Goal: Find specific page/section: Find specific page/section

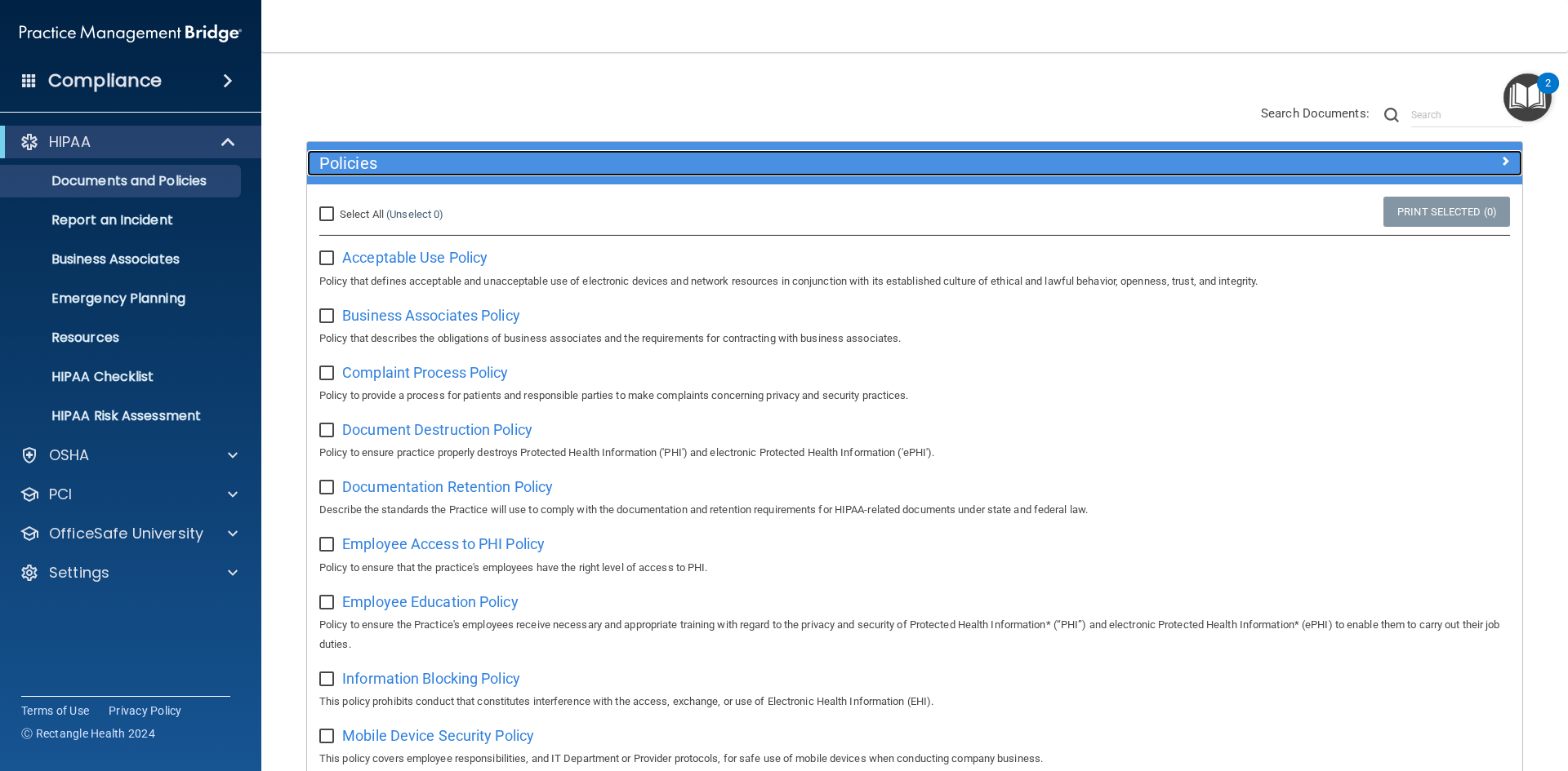
scroll to position [93, 0]
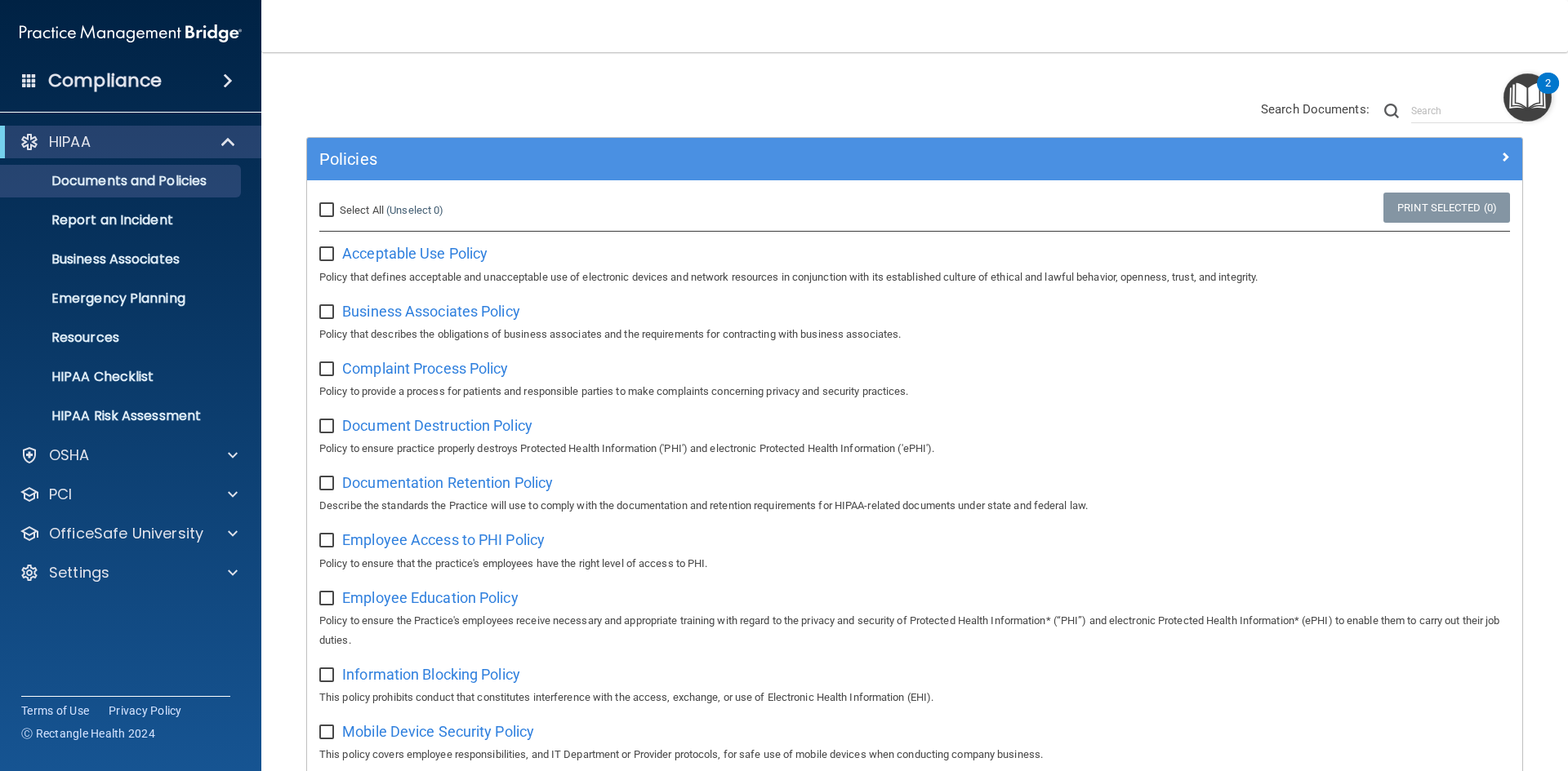
click at [112, 80] on h4 "Compliance" at bounding box center [105, 81] width 114 height 23
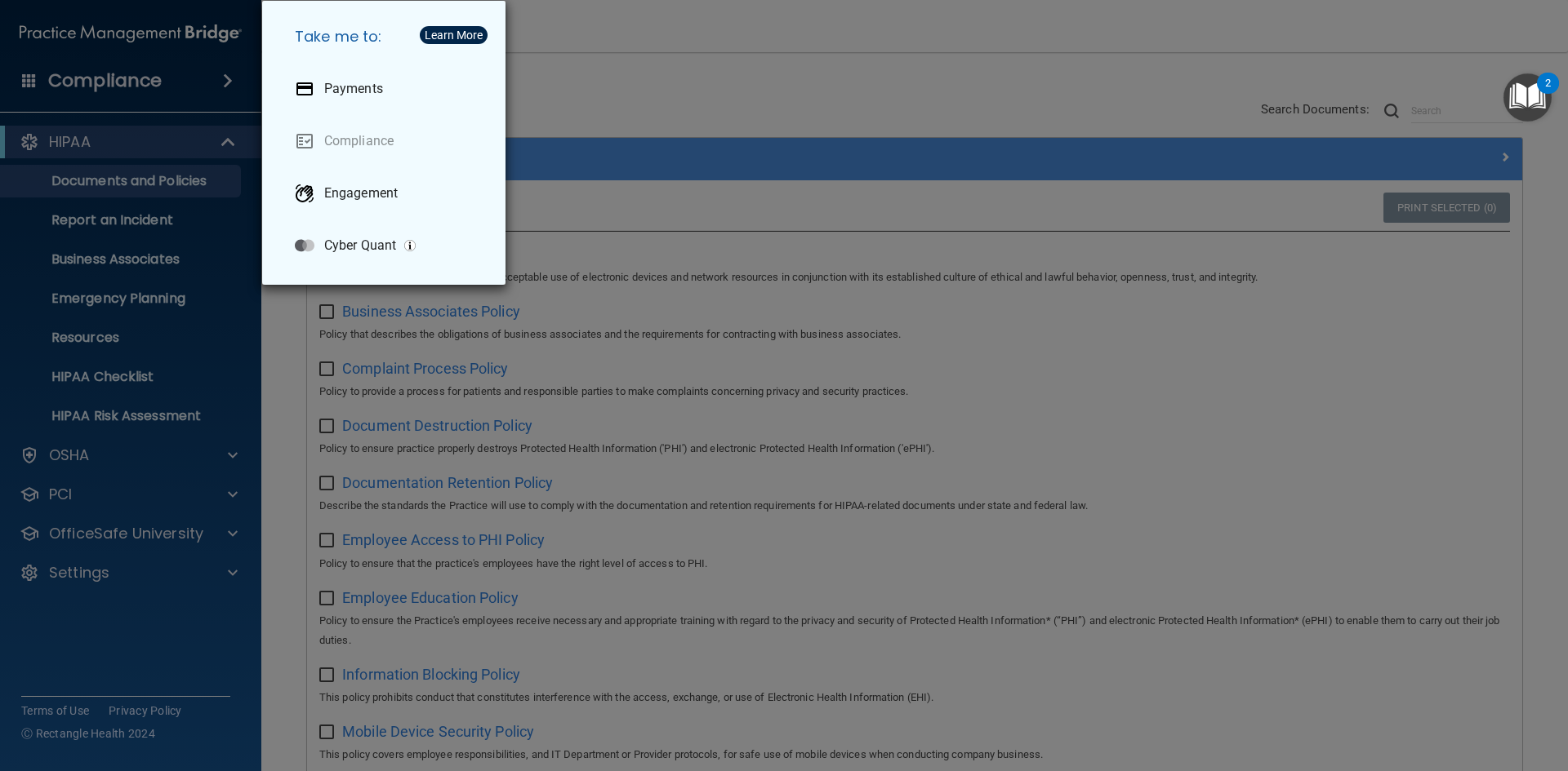
click at [544, 121] on div "Take me to: Payments Compliance Engagement Cyber Quant" at bounding box center [784, 385] width 1568 height 771
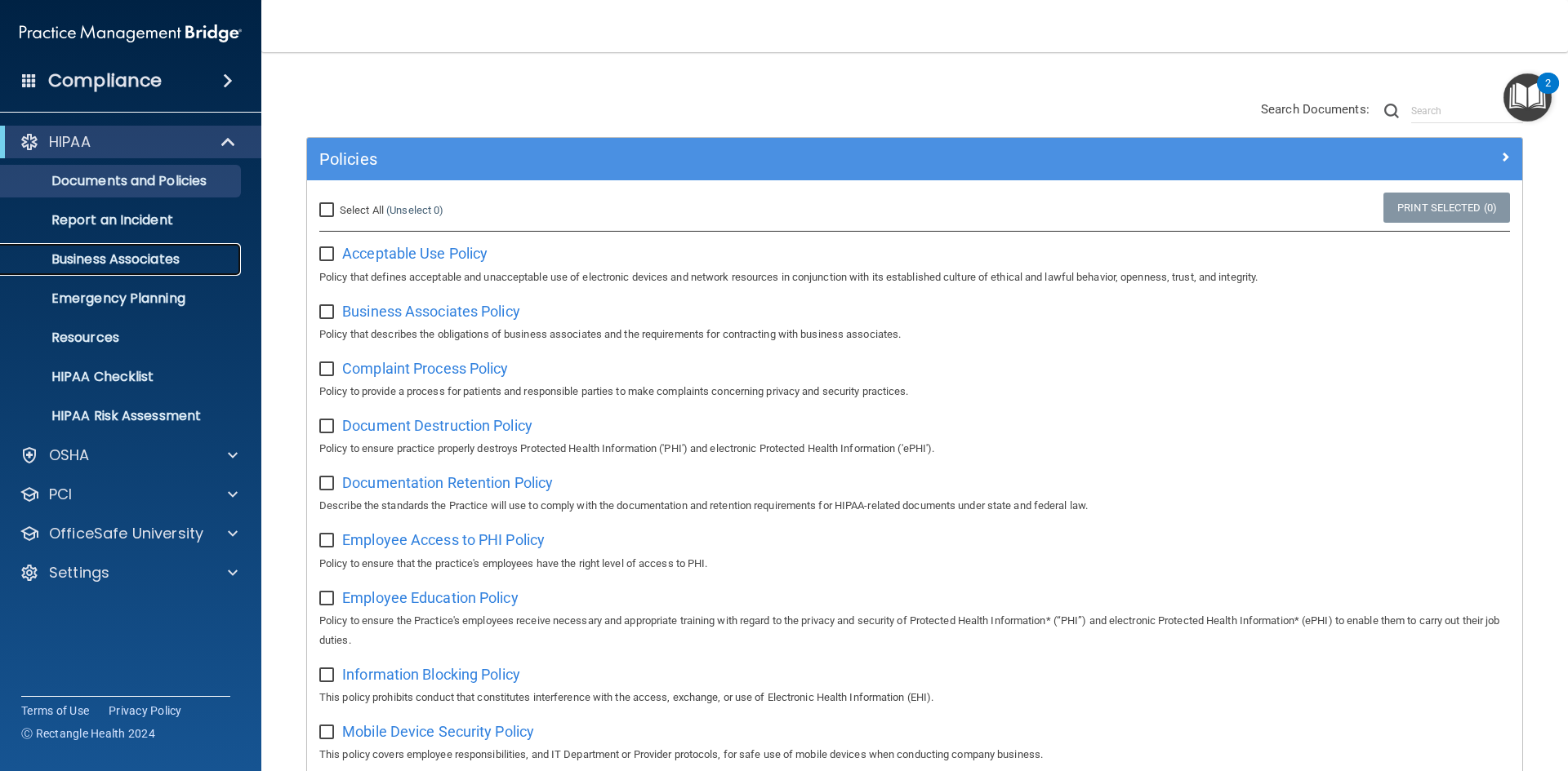
click at [109, 261] on p "Business Associates" at bounding box center [122, 259] width 223 height 16
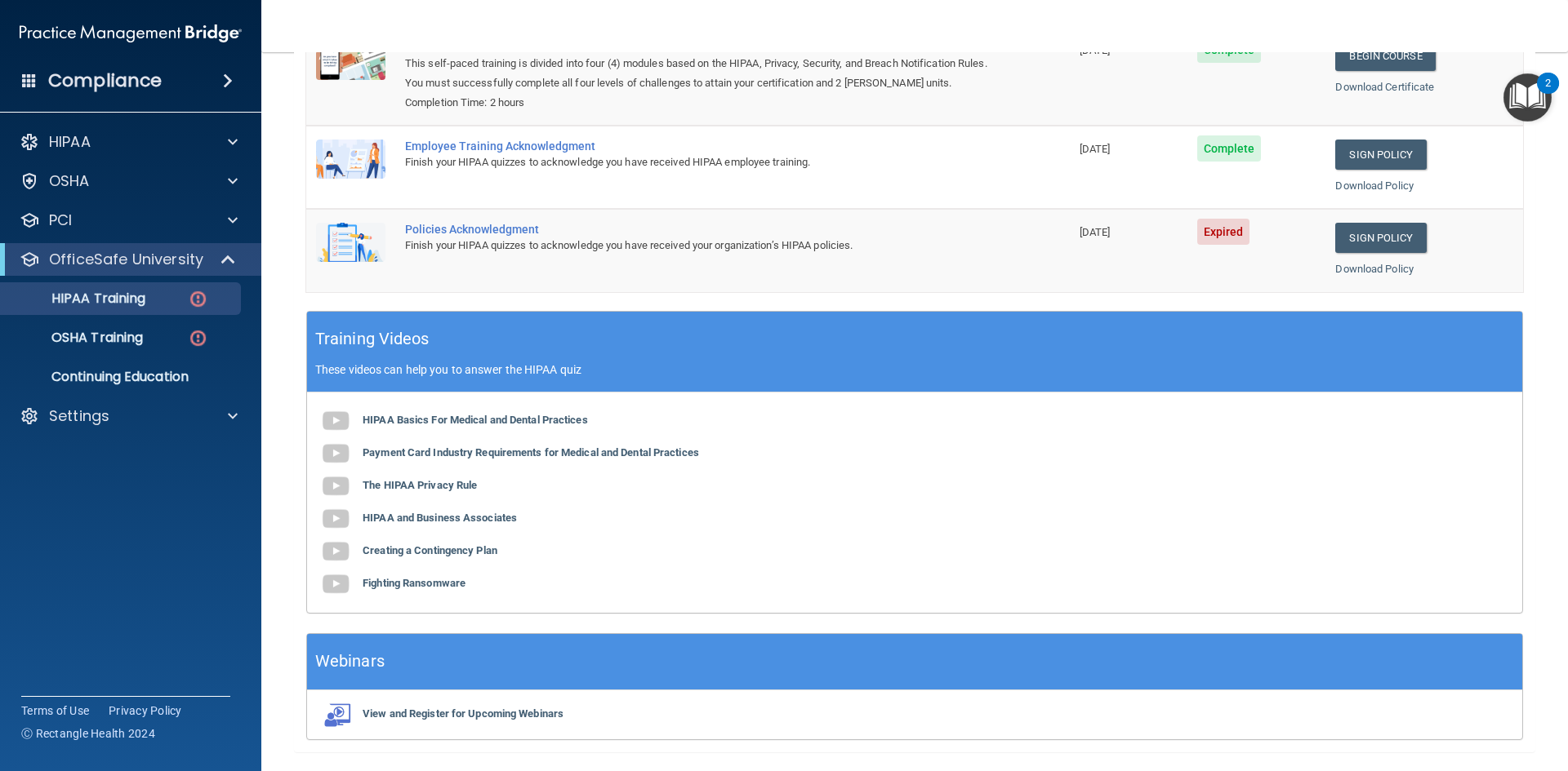
scroll to position [307, 0]
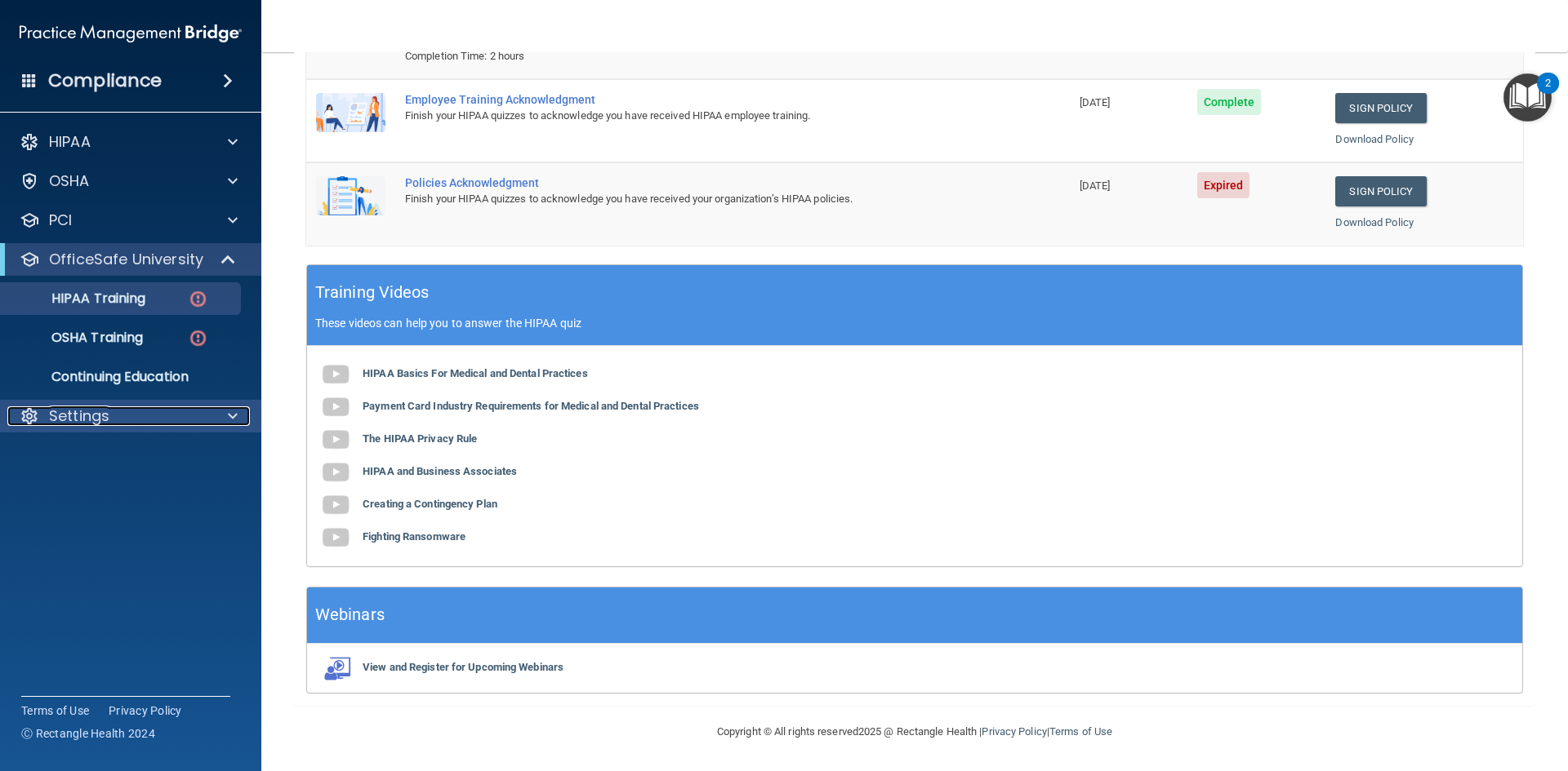
click at [114, 420] on div "Settings" at bounding box center [108, 416] width 203 height 20
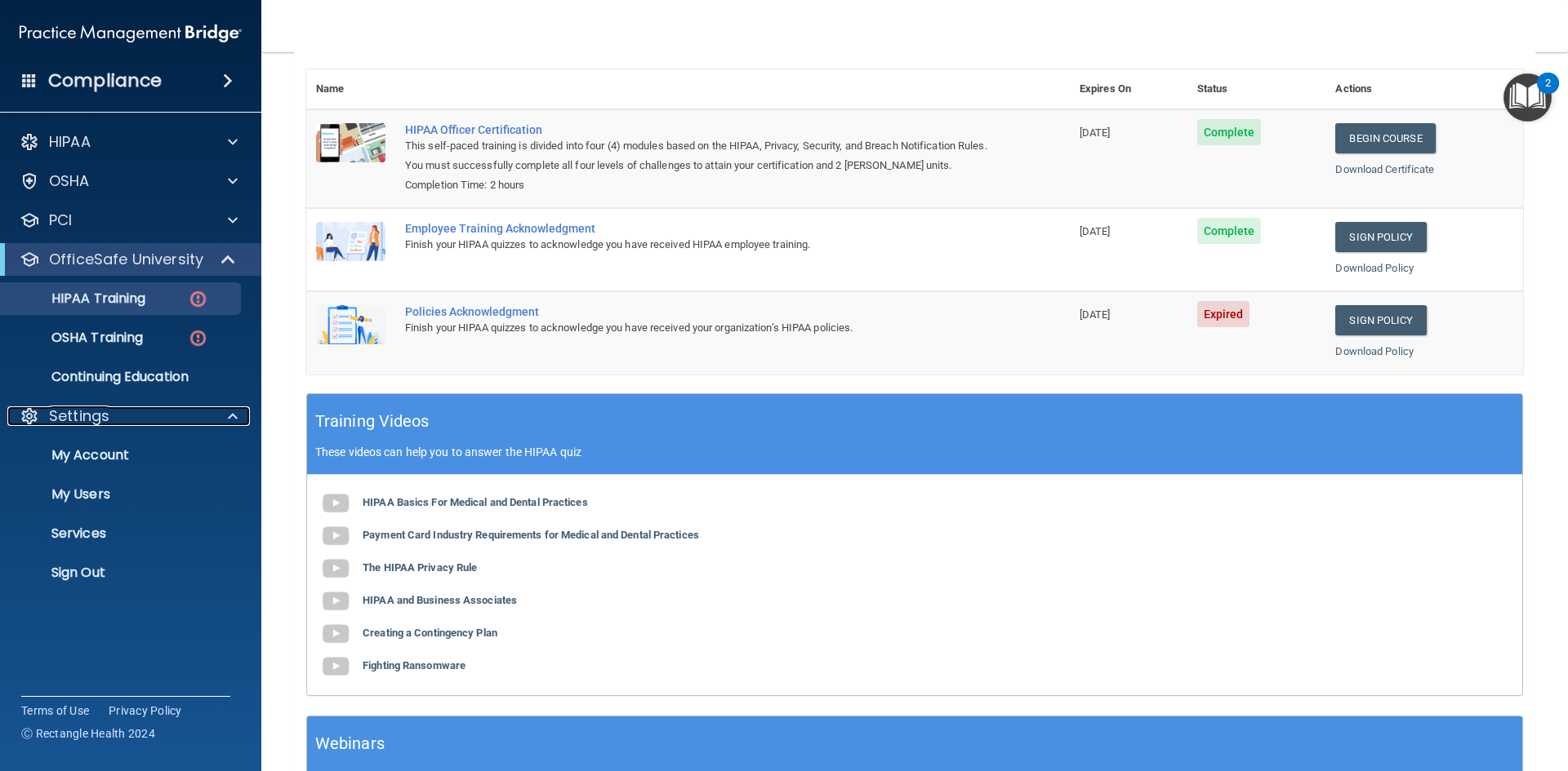
scroll to position [179, 0]
